Goal: Use online tool/utility: Utilize a website feature to perform a specific function

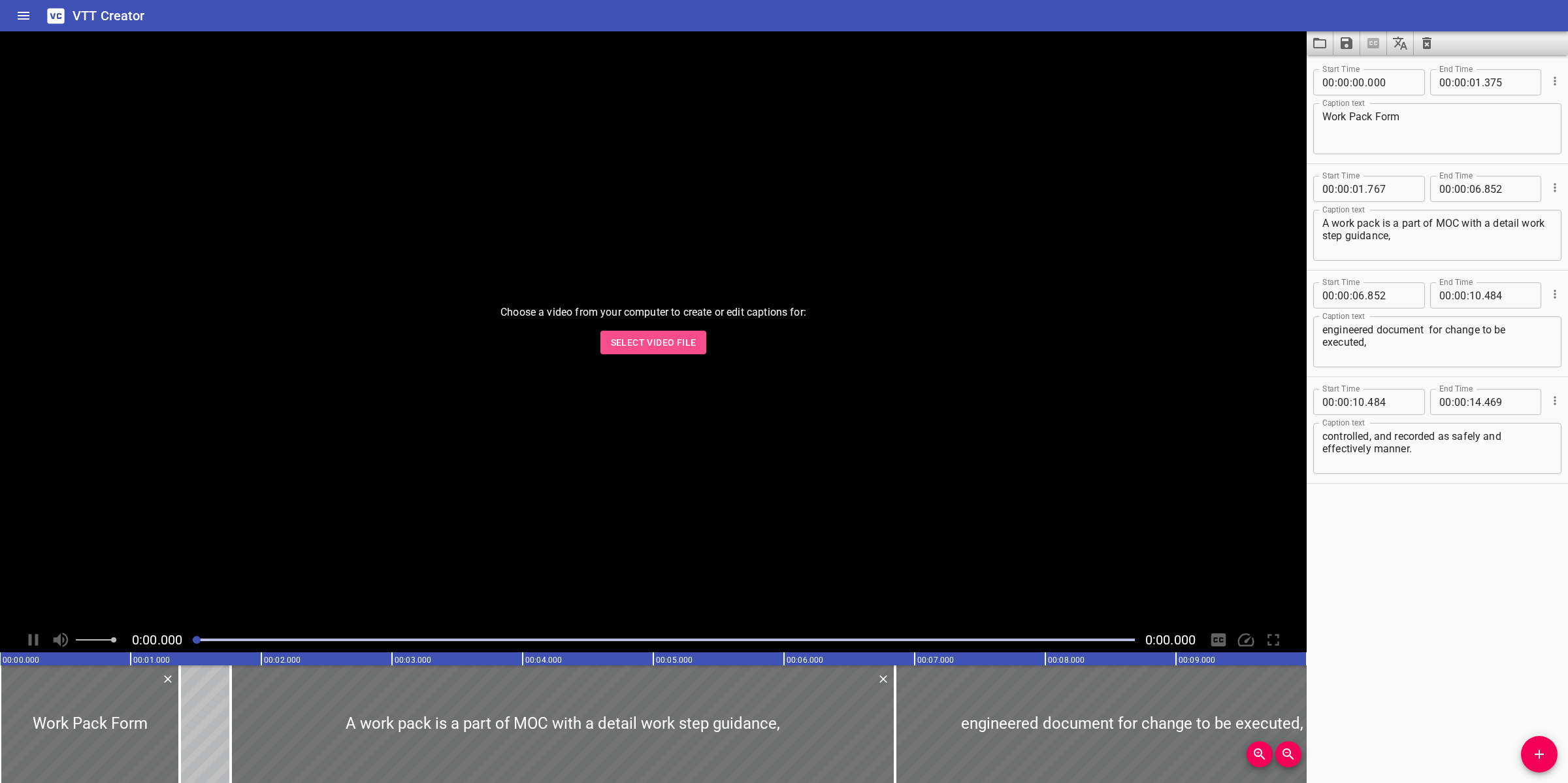
click at [627, 344] on span "Select Video File" at bounding box center [653, 343] width 86 height 16
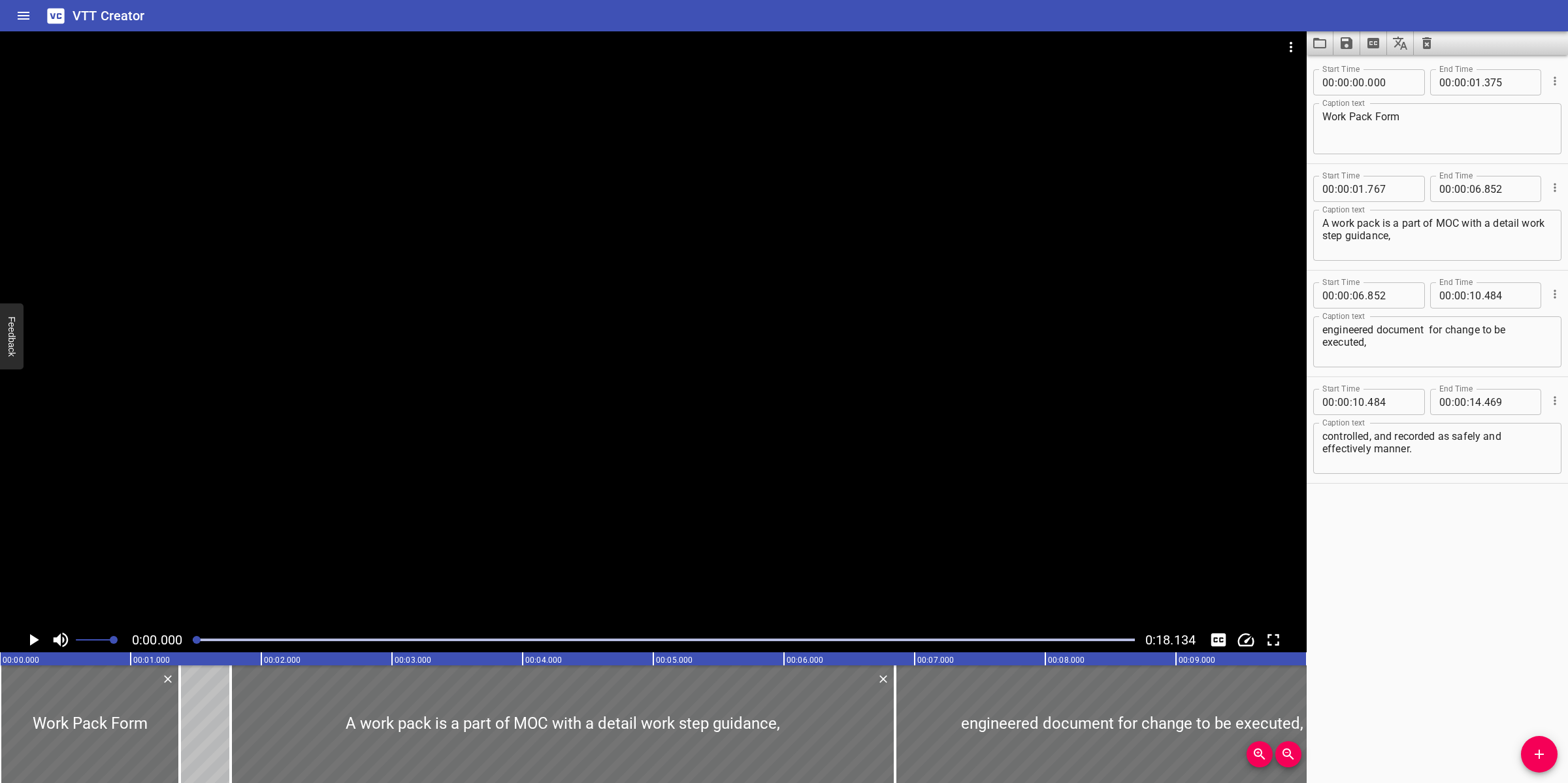
click at [1324, 38] on icon "Load captions from file" at bounding box center [1319, 42] width 15 height 15
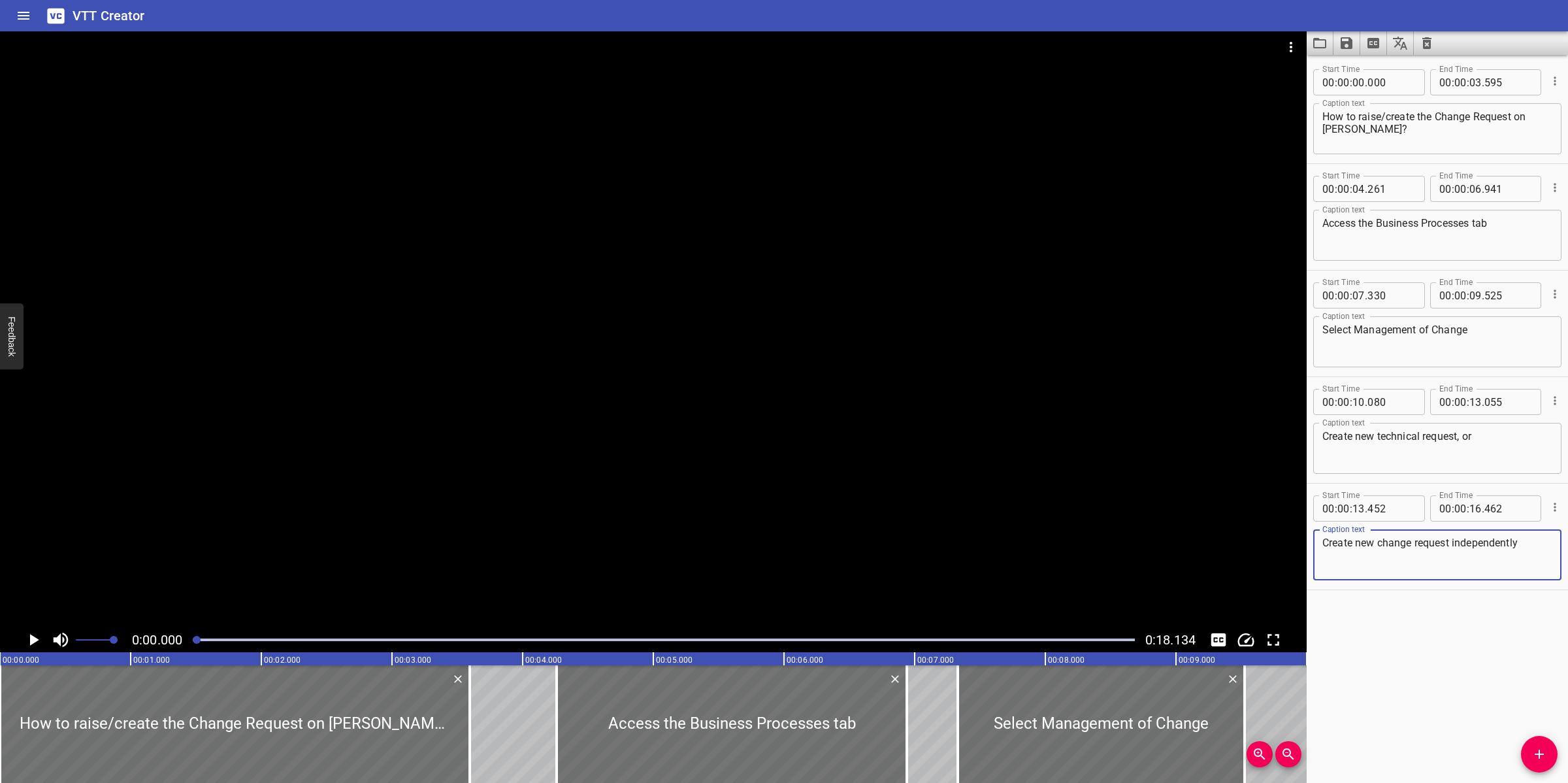
click at [707, 445] on div at bounding box center [653, 329] width 1307 height 596
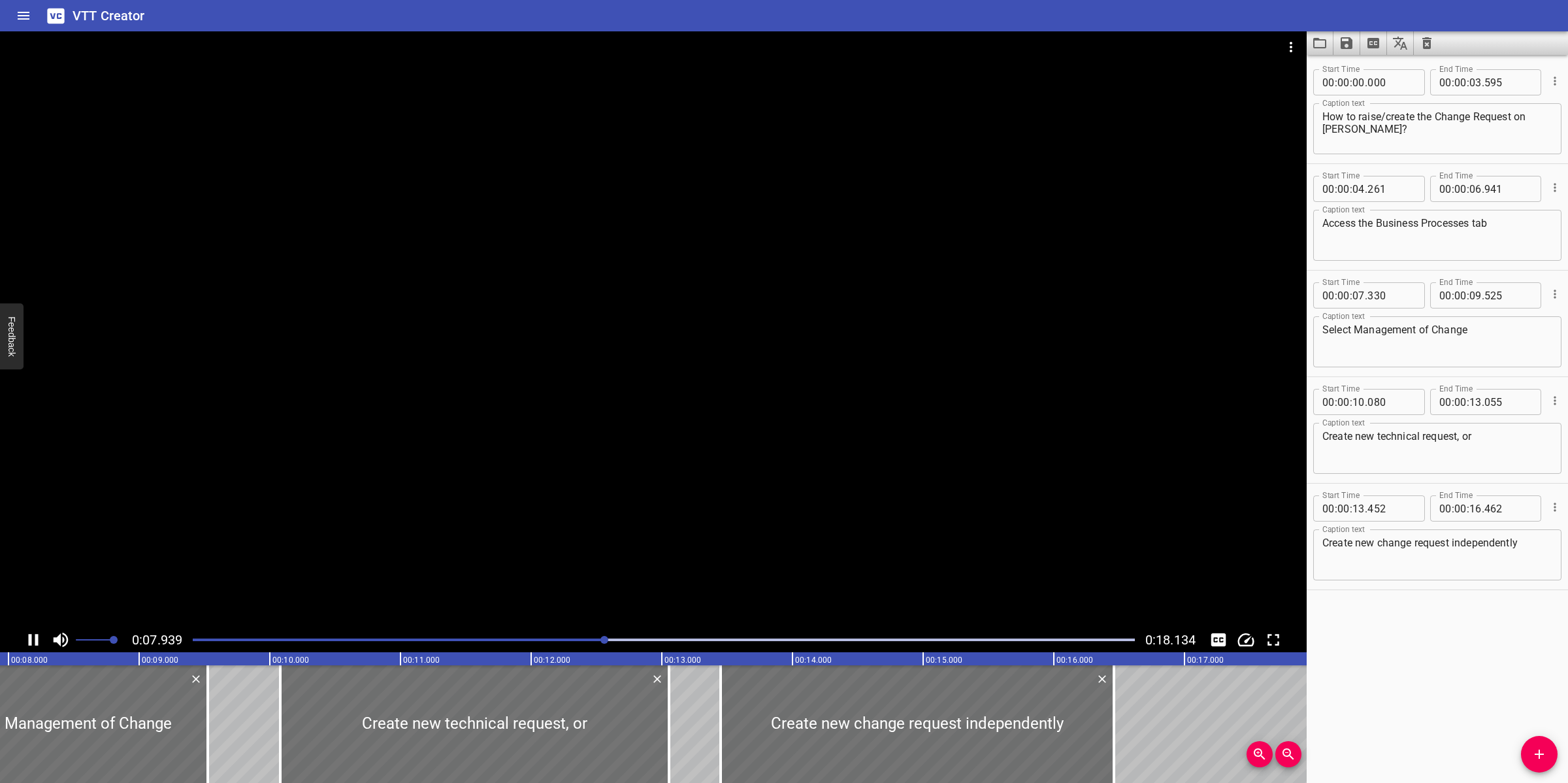
click at [763, 425] on div at bounding box center [653, 329] width 1307 height 596
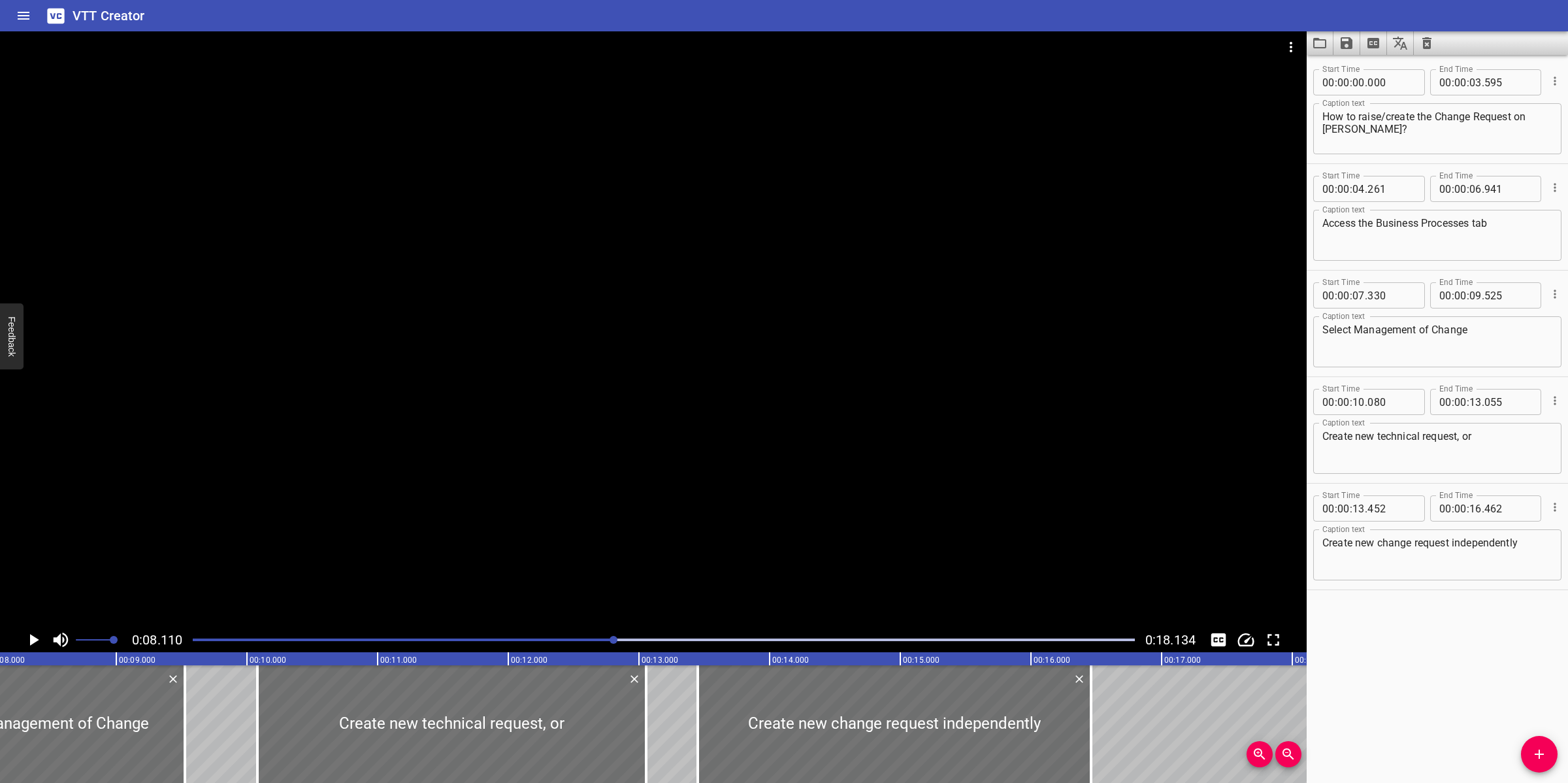
click at [768, 466] on div at bounding box center [653, 329] width 1307 height 596
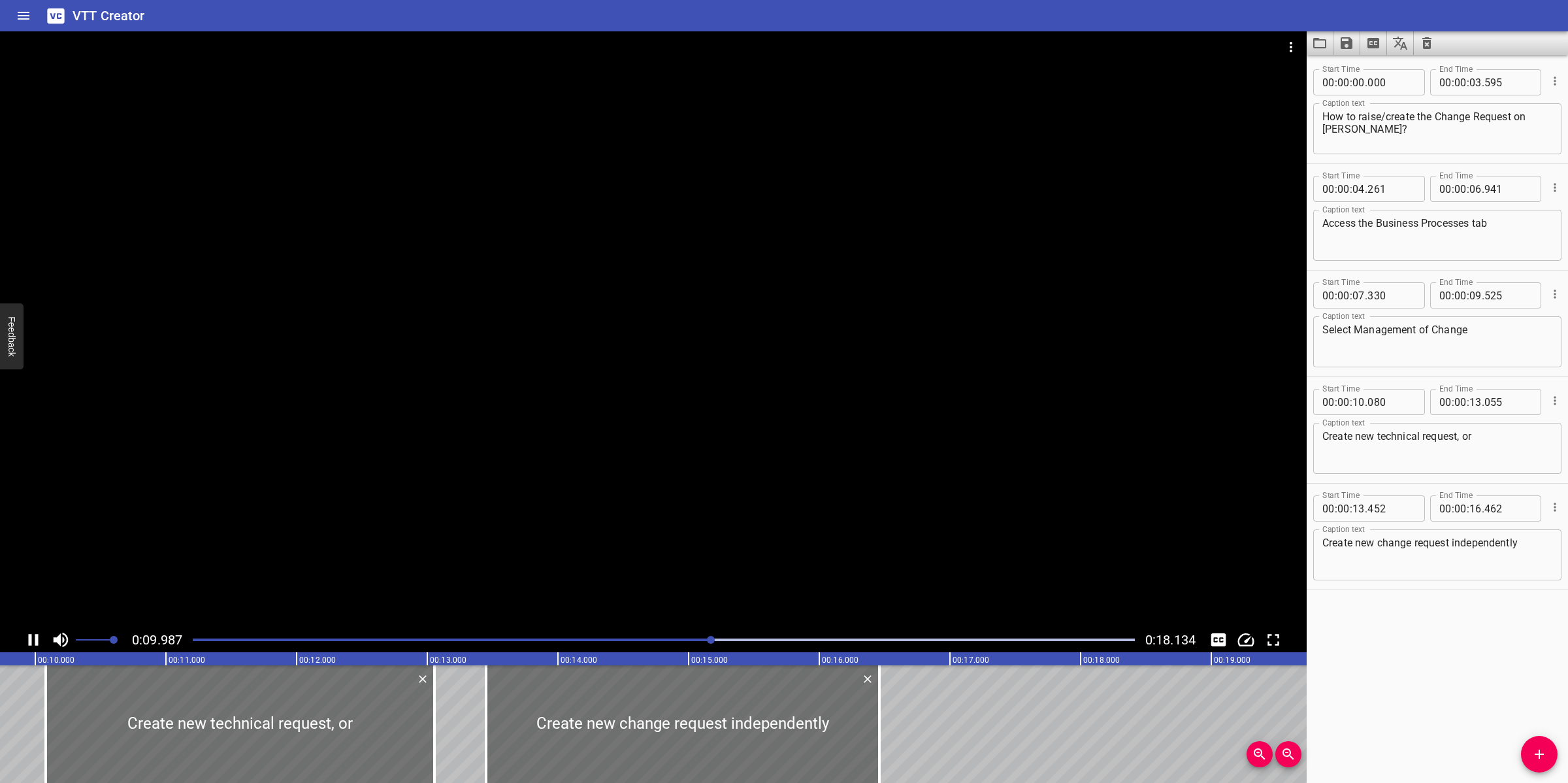
scroll to position [0, 1321]
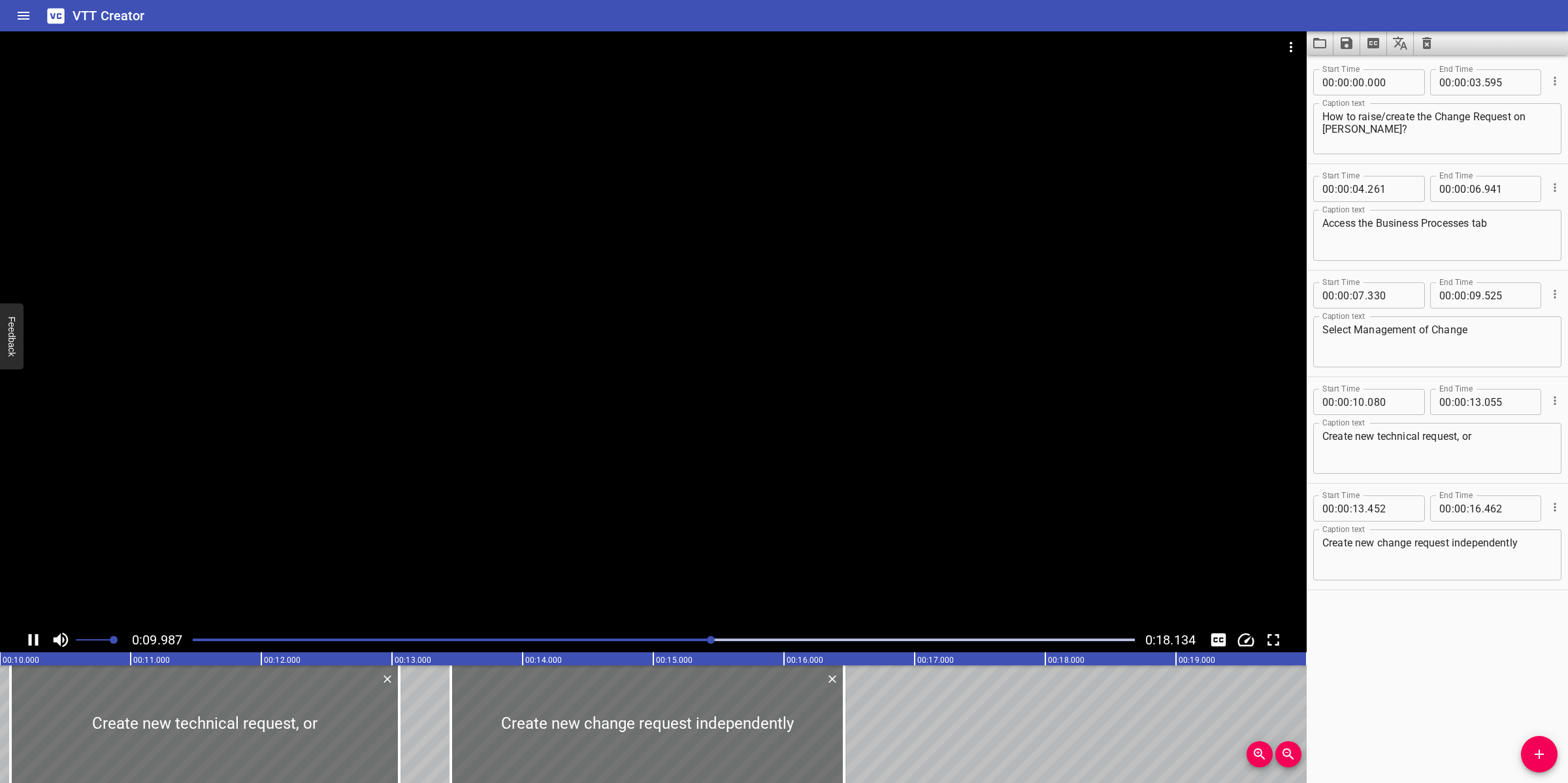
click at [811, 430] on div at bounding box center [653, 329] width 1307 height 596
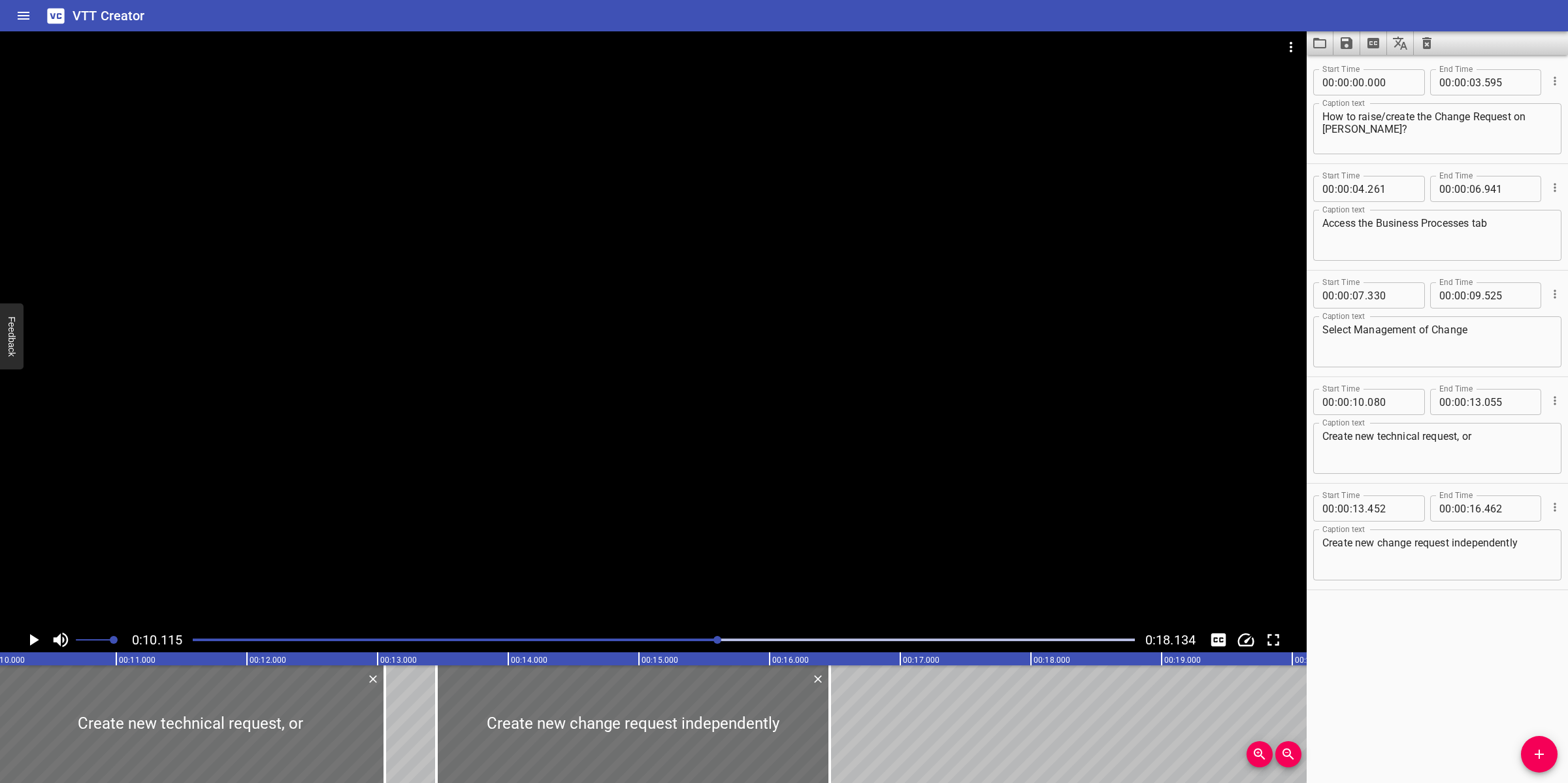
click at [690, 641] on div "Play progress" at bounding box center [248, 639] width 943 height 3
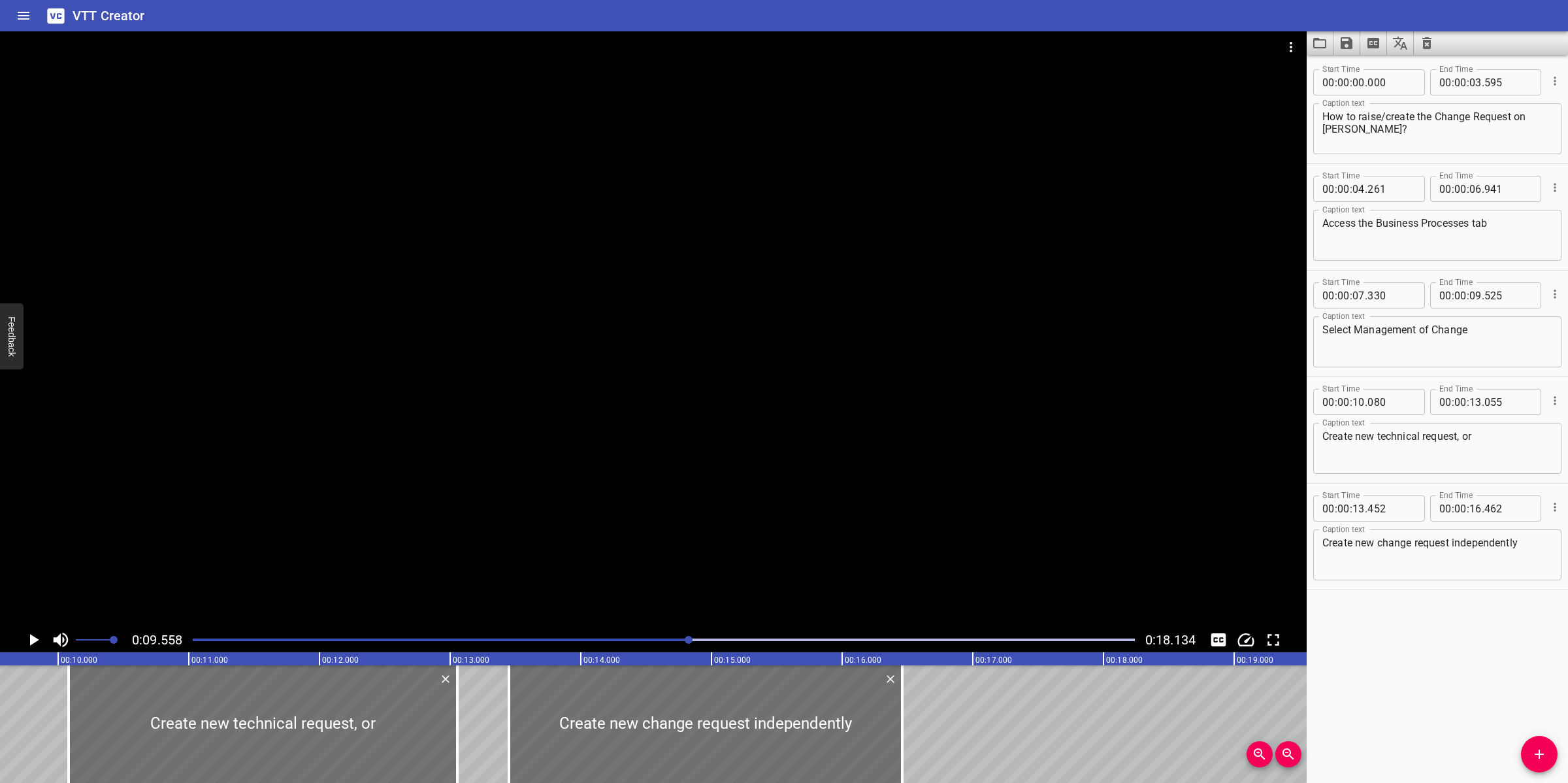
click at [634, 641] on div "Play progress" at bounding box center [218, 639] width 943 height 3
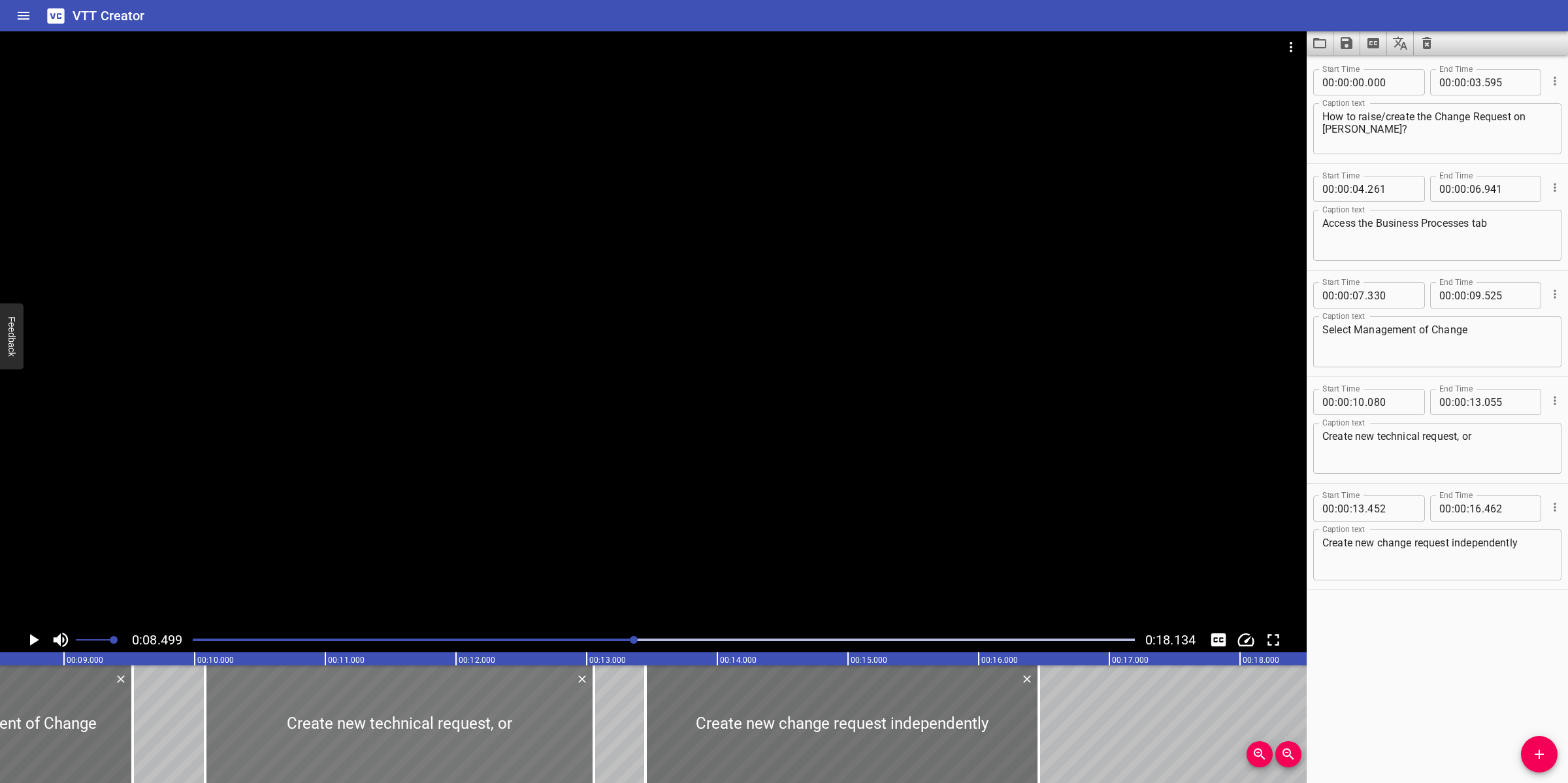
scroll to position [0, 1111]
drag, startPoint x: 427, startPoint y: 732, endPoint x: 415, endPoint y: 735, distance: 12.4
click at [415, 735] on div at bounding box center [389, 724] width 389 height 118
type input "09"
type input "990"
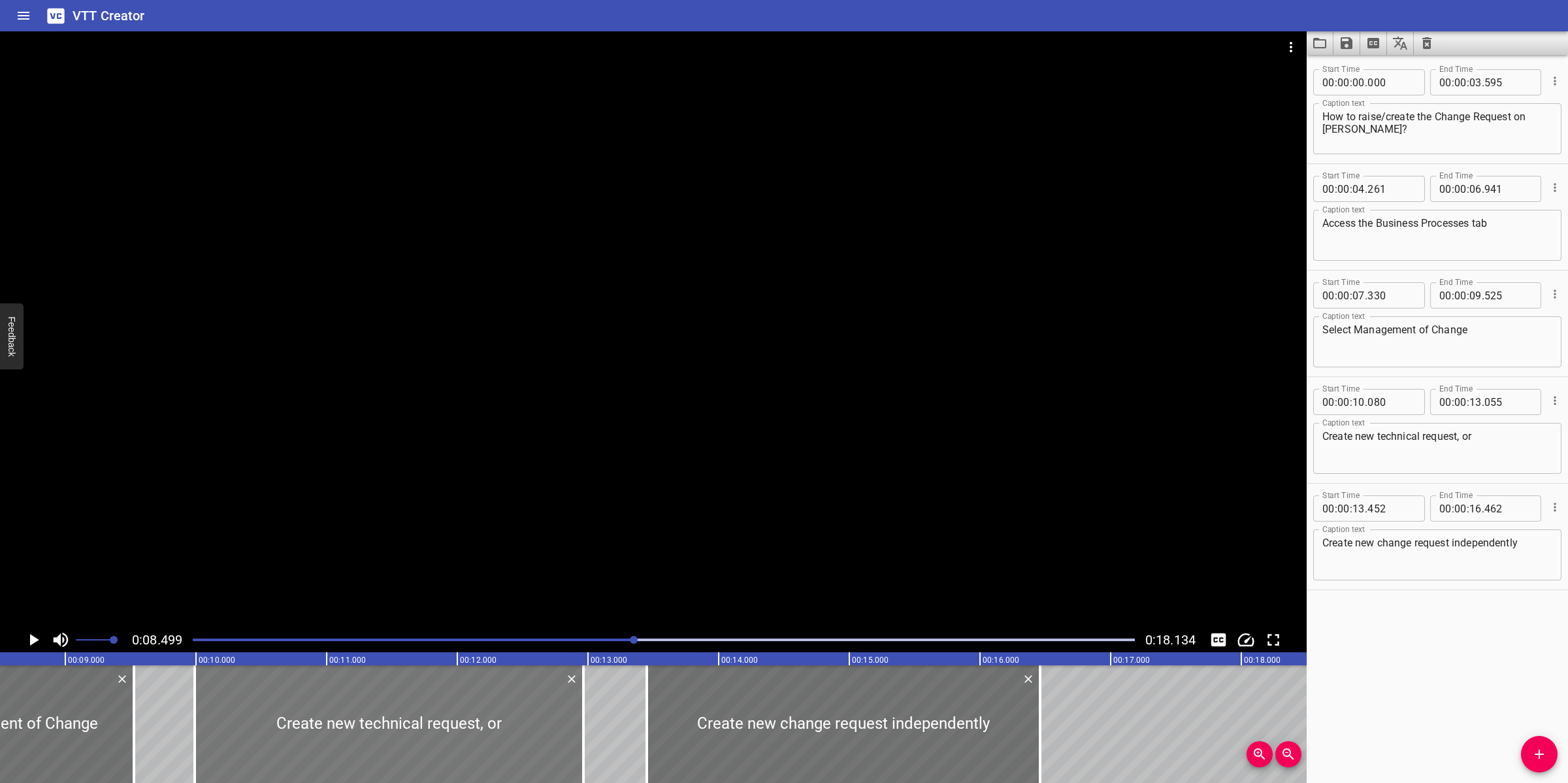
type input "12"
type input "965"
click at [752, 524] on div at bounding box center [653, 329] width 1307 height 596
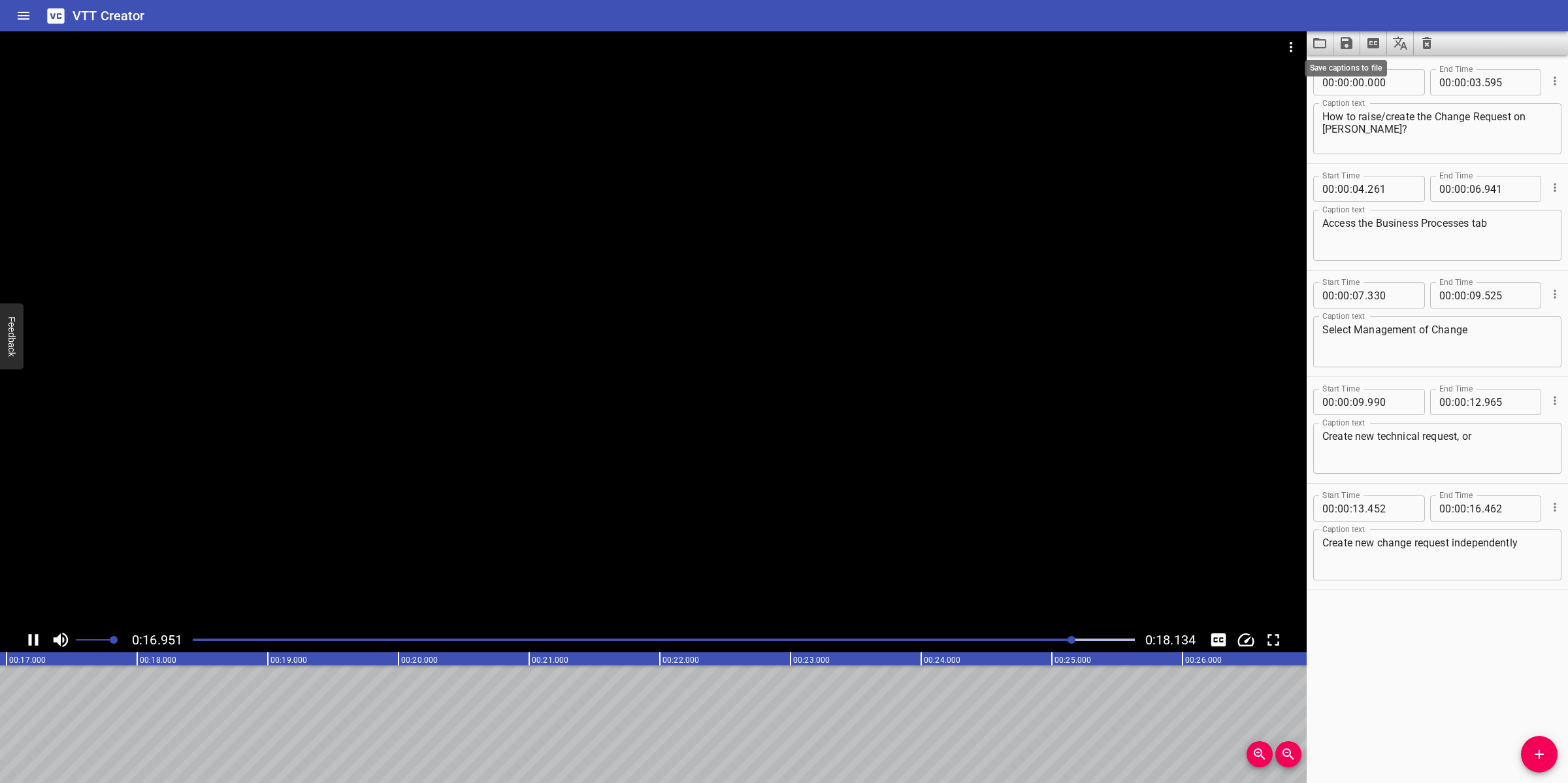
click at [1340, 46] on icon "Save captions to file" at bounding box center [1346, 42] width 15 height 15
click at [1385, 70] on li "Save to VTT file" at bounding box center [1382, 72] width 96 height 24
